Goal: Task Accomplishment & Management: Manage account settings

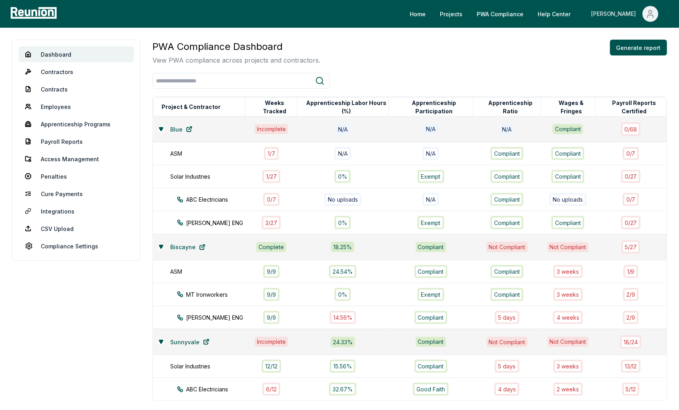
click at [641, 16] on button "[PERSON_NAME]" at bounding box center [625, 14] width 80 height 16
click at [619, 62] on p "Log out" at bounding box center [629, 66] width 20 height 10
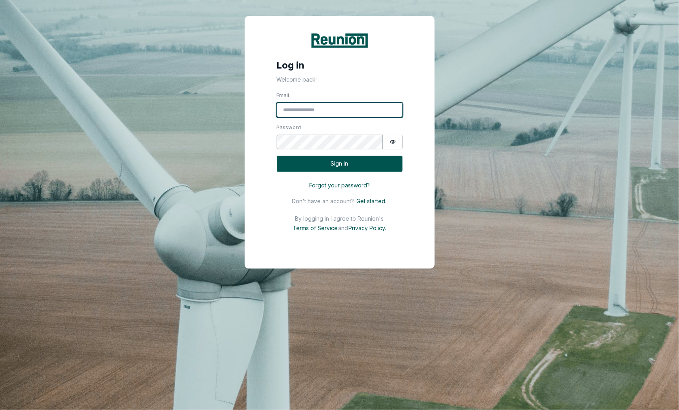
click at [374, 109] on input "Email" at bounding box center [340, 110] width 126 height 15
type input "**********"
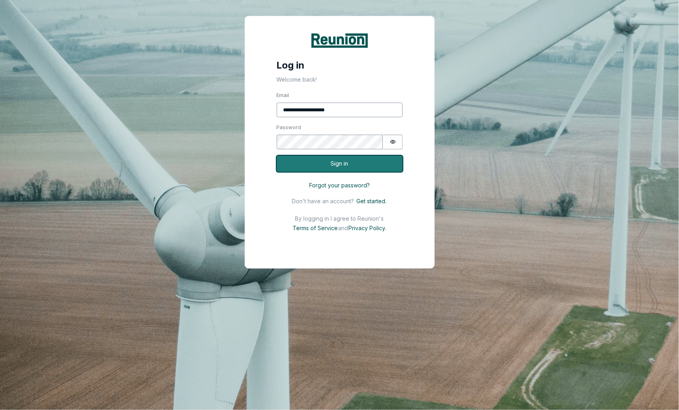
click at [330, 165] on button "Sign in" at bounding box center [340, 164] width 126 height 16
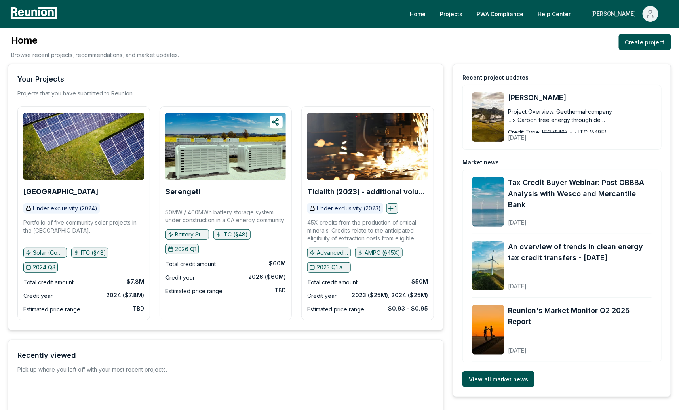
click at [659, 16] on button "[PERSON_NAME]" at bounding box center [625, 14] width 80 height 16
click at [549, 55] on div "Home Browse recent projects, recommendations, and market updates. Create project" at bounding box center [339, 49] width 663 height 30
